Goal: Task Accomplishment & Management: Use online tool/utility

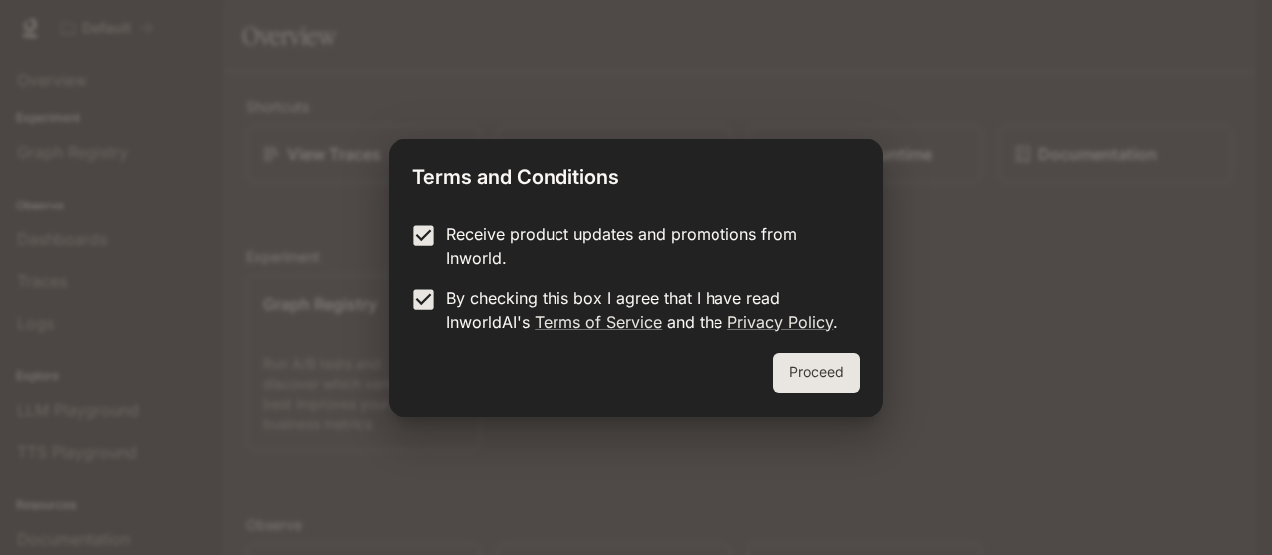
click at [778, 381] on button "Proceed" at bounding box center [816, 374] width 86 height 40
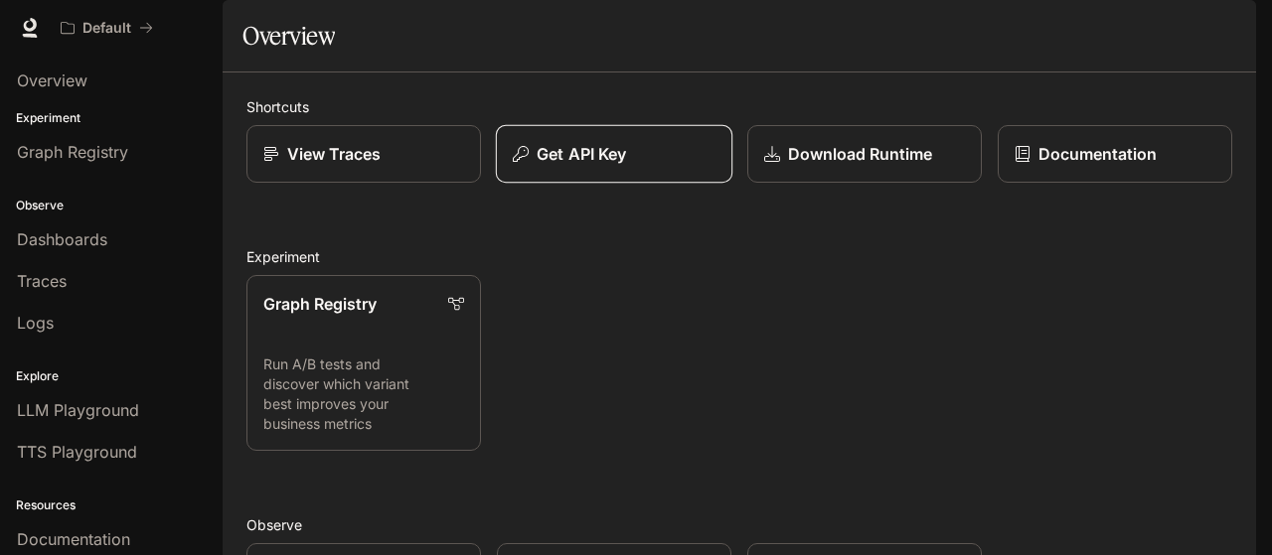
click at [585, 184] on button "Get API Key" at bounding box center [614, 154] width 237 height 59
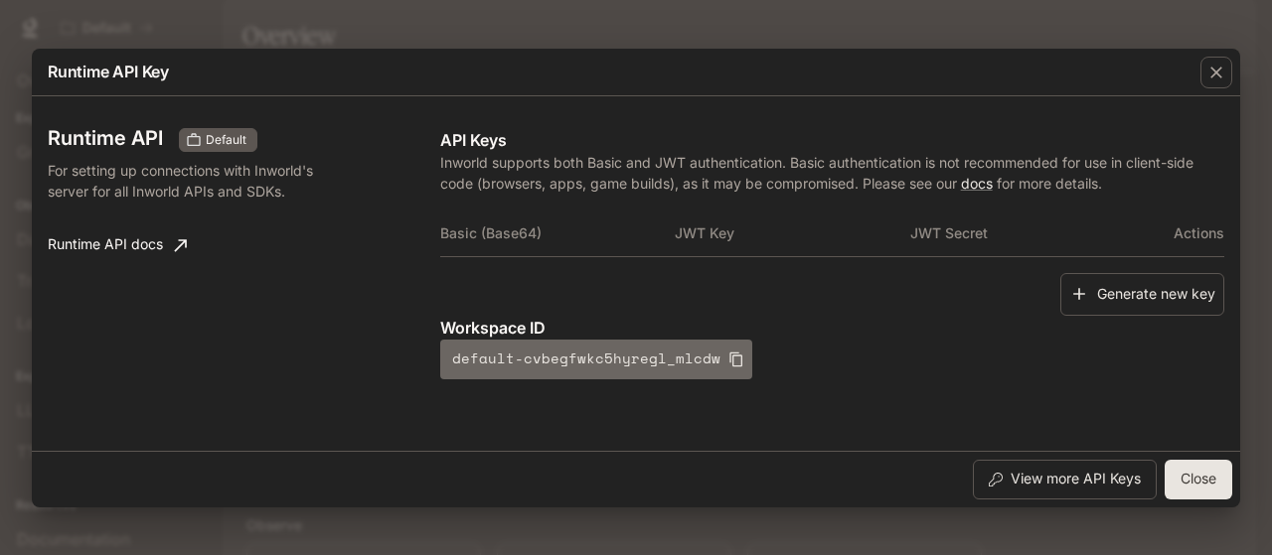
click at [729, 366] on icon "button" at bounding box center [735, 359] width 13 height 15
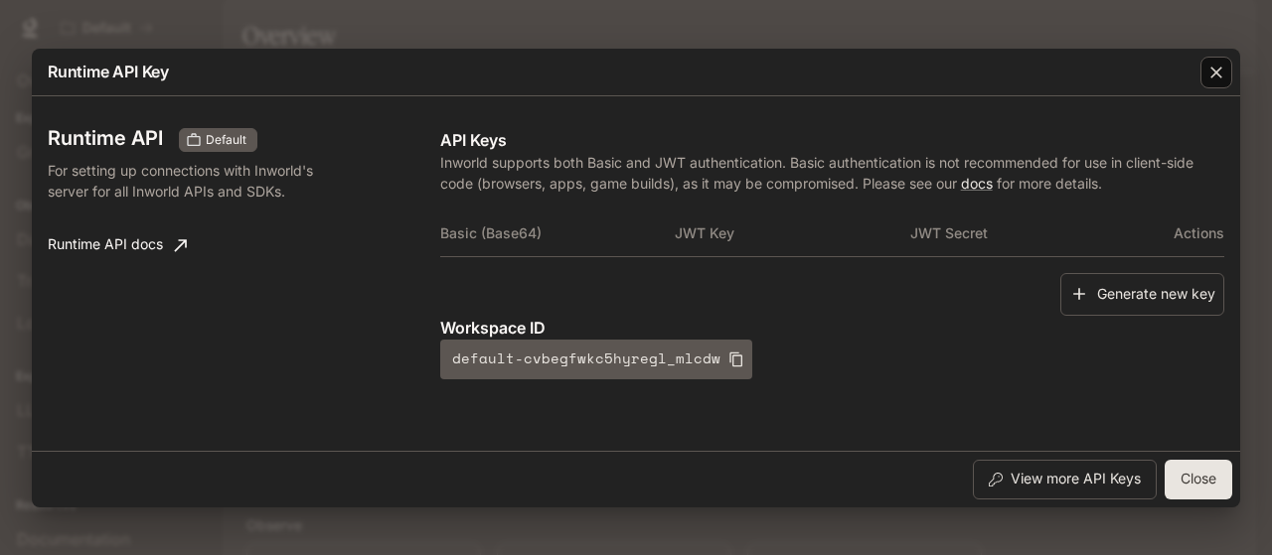
click at [1208, 80] on icon "button" at bounding box center [1216, 73] width 20 height 20
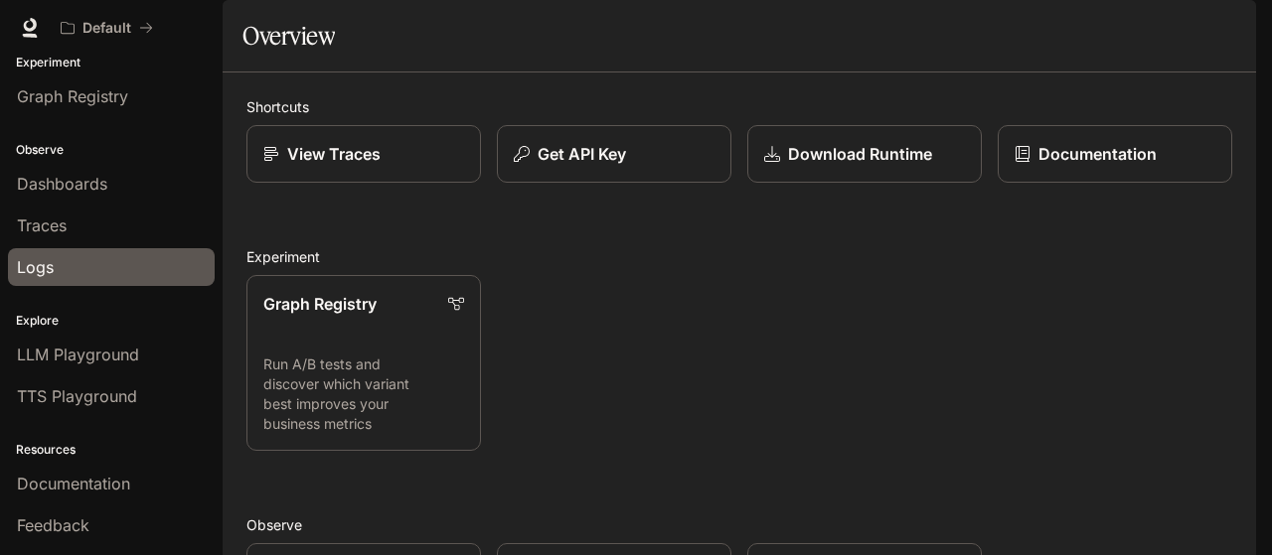
scroll to position [84, 0]
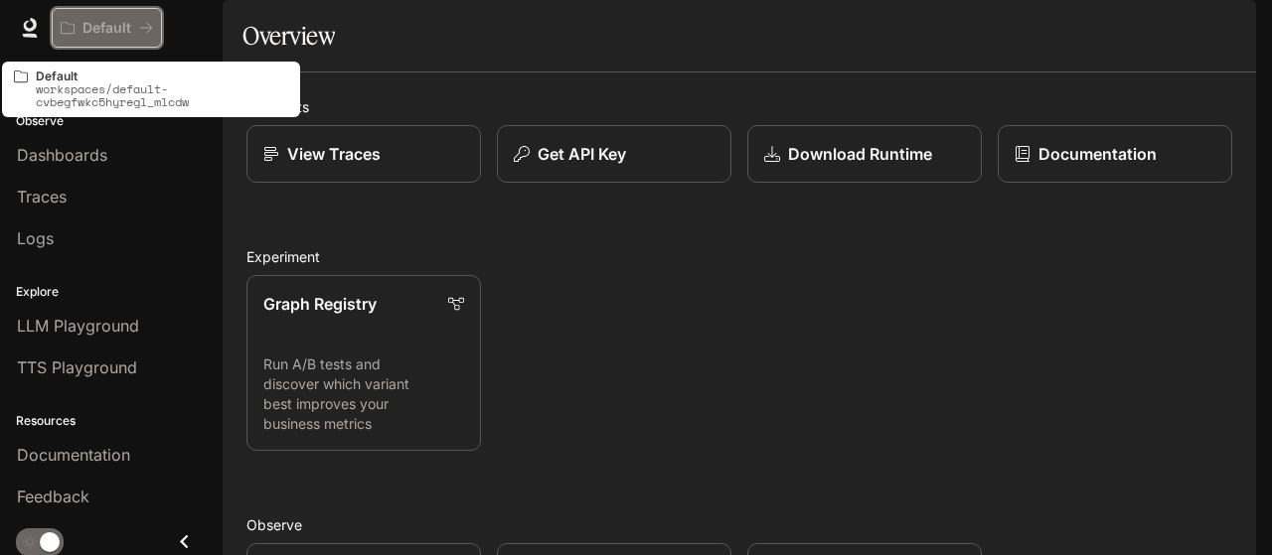
click at [74, 33] on icon "All workspaces" at bounding box center [68, 28] width 14 height 12
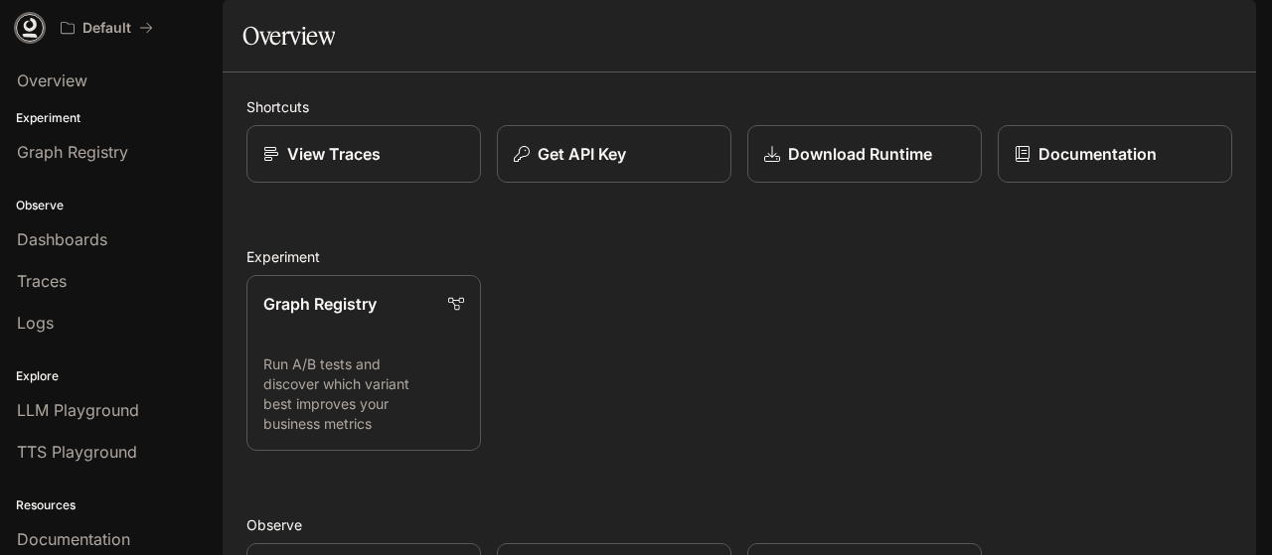
click at [28, 32] on icon at bounding box center [30, 28] width 20 height 20
